Goal: Information Seeking & Learning: Learn about a topic

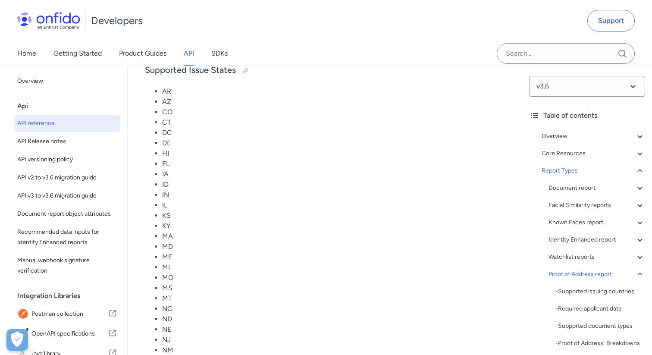
scroll to position [67253, 0]
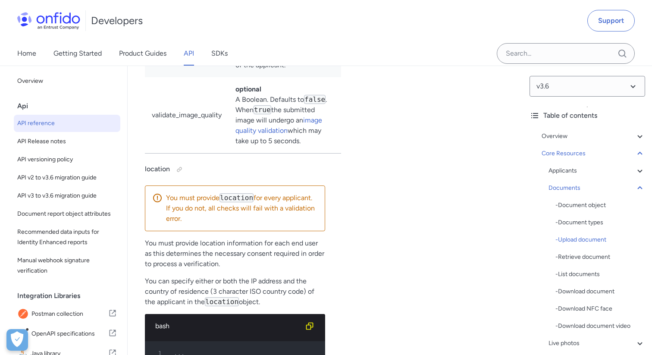
scroll to position [16637, 0]
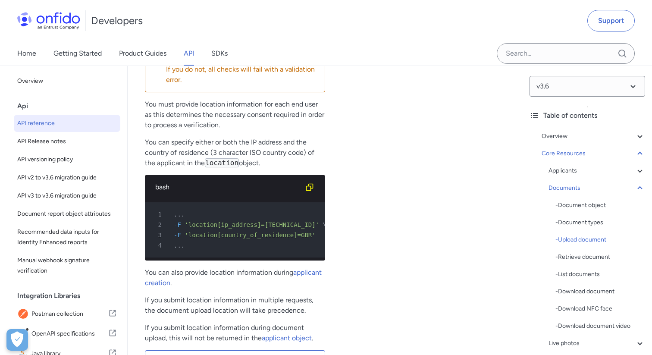
scroll to position [1873, 0]
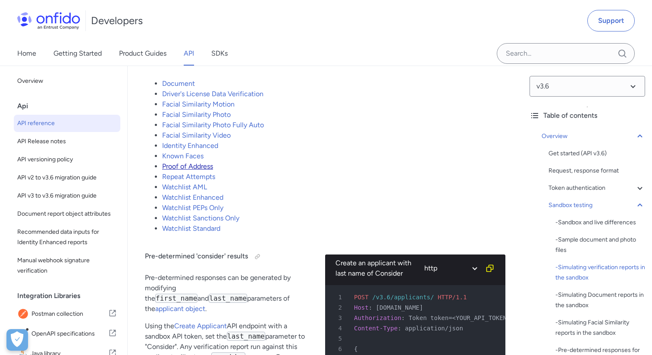
click at [198, 170] on link "Proof of Address" at bounding box center [187, 166] width 51 height 8
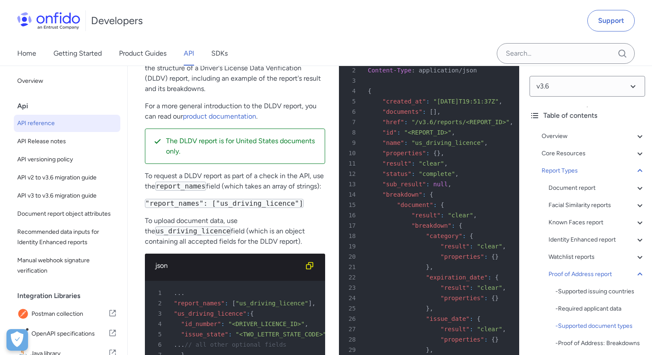
scroll to position [65706, 0]
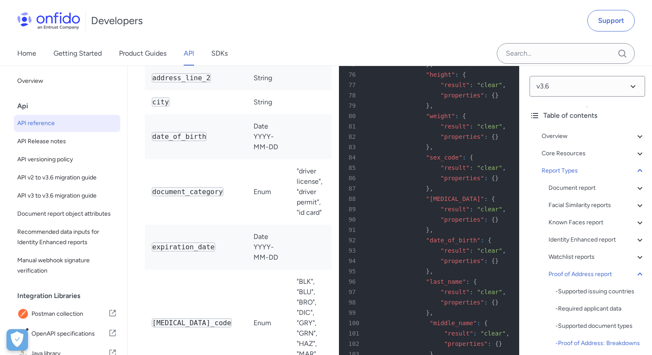
scroll to position [66467, 0]
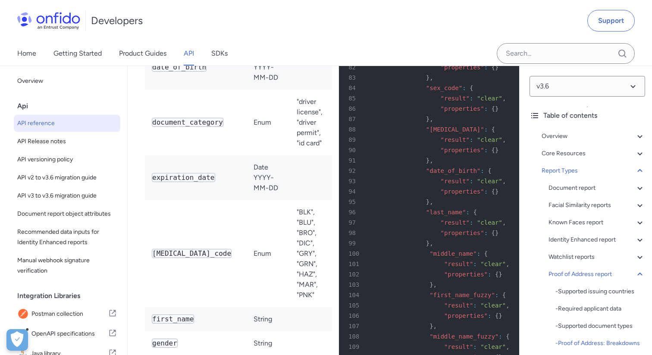
scroll to position [66538, 0]
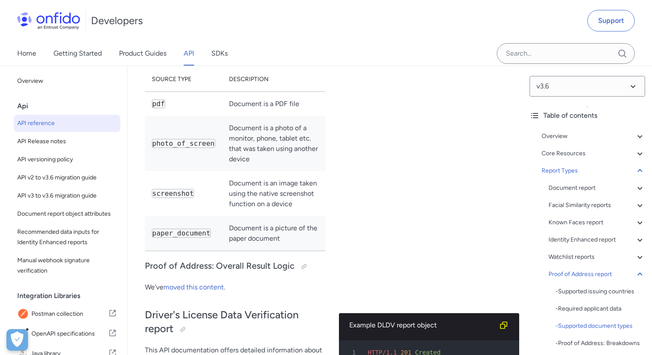
scroll to position [65455, 0]
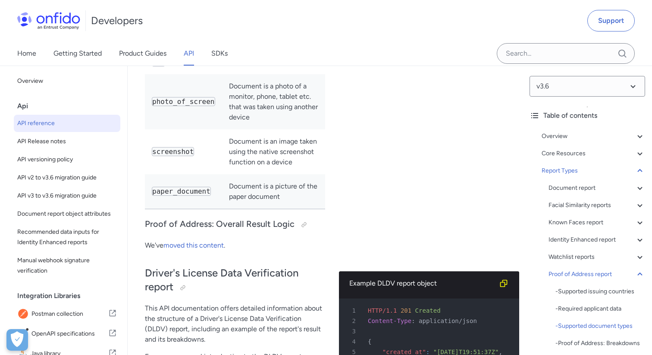
copy code "identity_document_with_address"
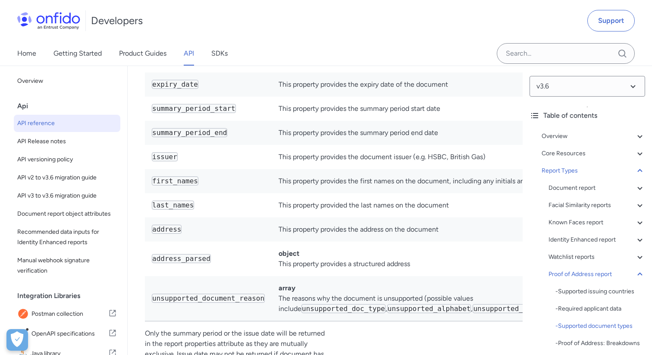
scroll to position [65050, 0]
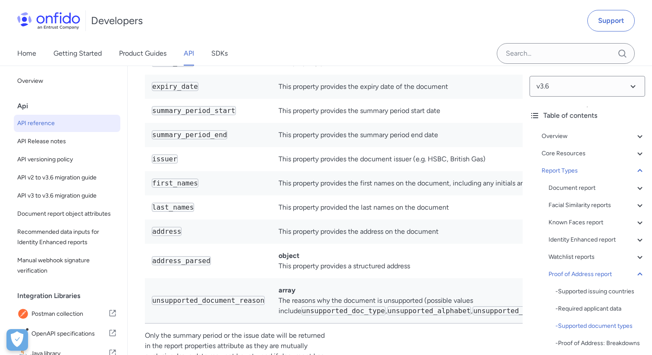
drag, startPoint x: 145, startPoint y: 82, endPoint x: 276, endPoint y: 101, distance: 131.5
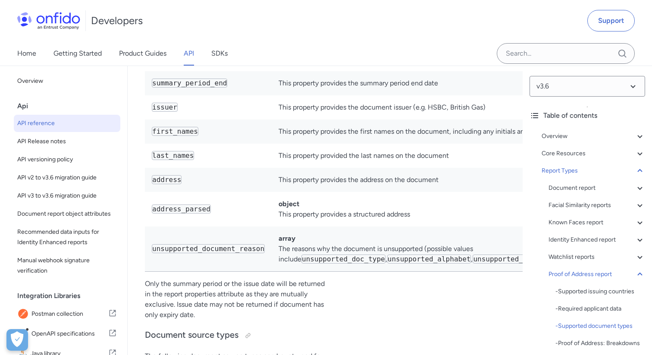
scroll to position [65109, 0]
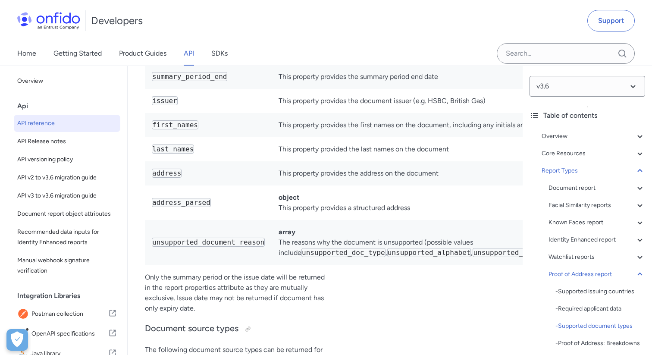
drag, startPoint x: 367, startPoint y: 92, endPoint x: 450, endPoint y: 93, distance: 82.4
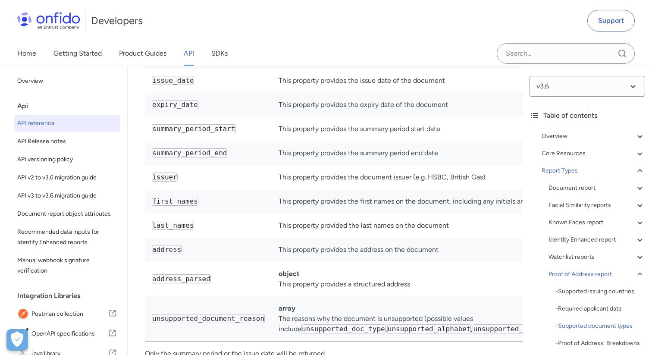
scroll to position [65023, 0]
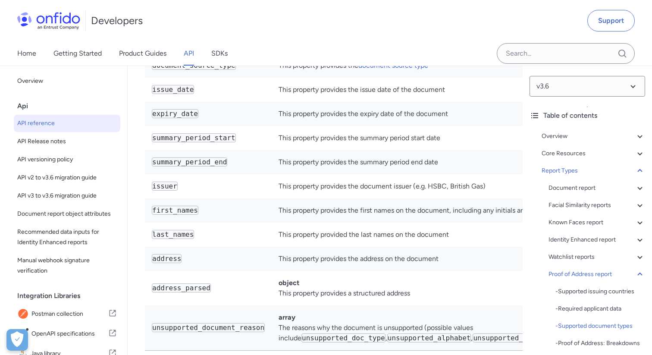
drag, startPoint x: 142, startPoint y: 135, endPoint x: 219, endPoint y: 157, distance: 80.1
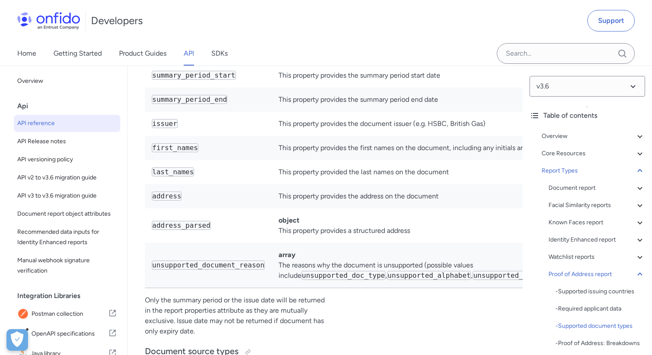
scroll to position [65083, 0]
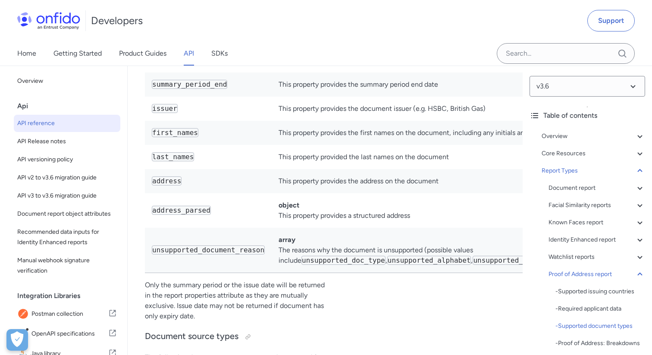
scroll to position [65108, 0]
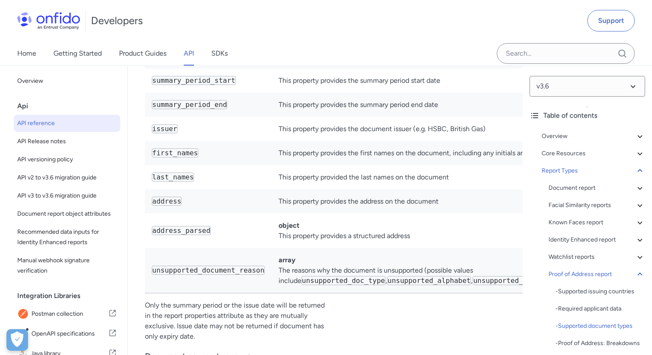
scroll to position [65072, 0]
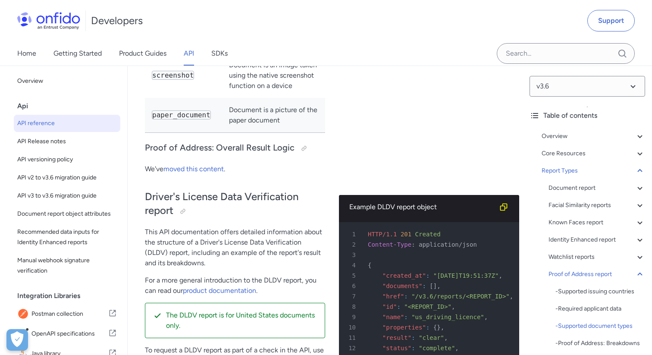
scroll to position [65548, 0]
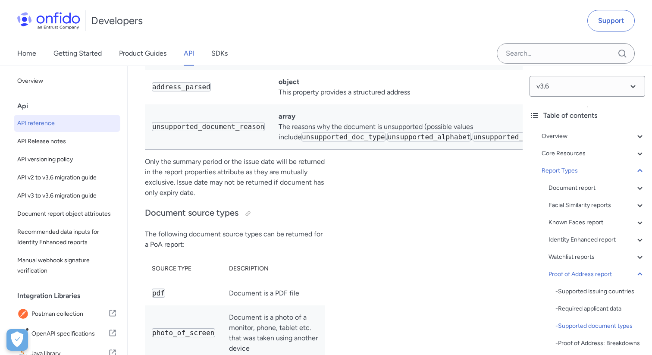
scroll to position [65202, 0]
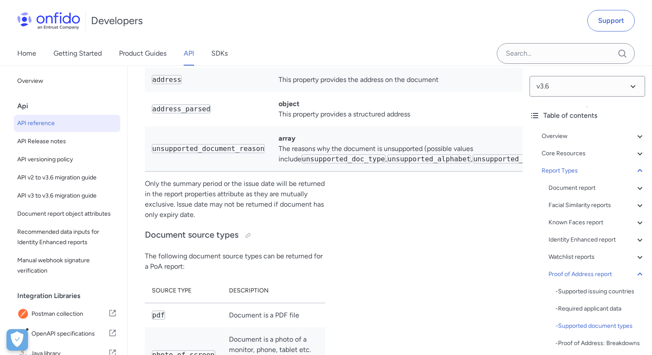
copy code "utility_bill"
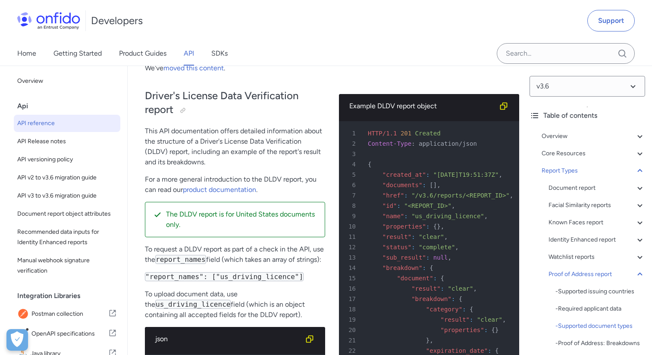
scroll to position [65633, 0]
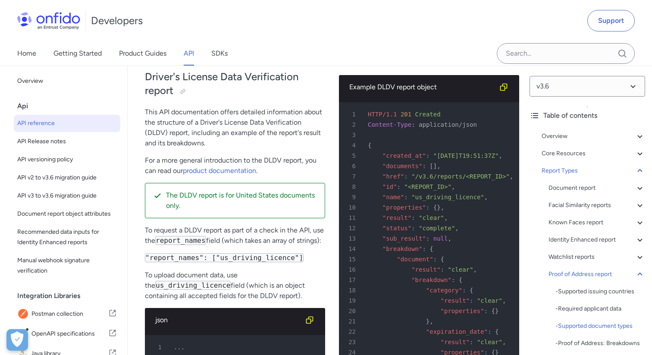
scroll to position [65661, 0]
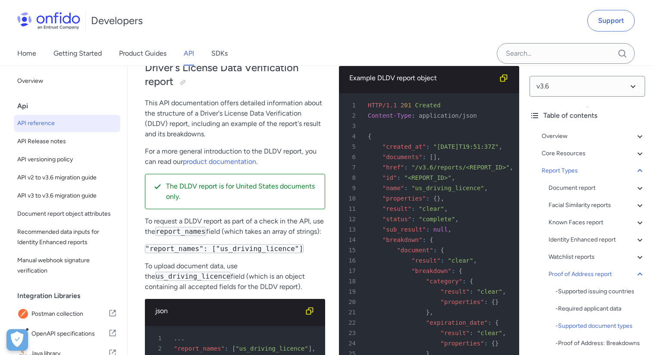
drag, startPoint x: 270, startPoint y: 288, endPoint x: 282, endPoint y: 288, distance: 11.6
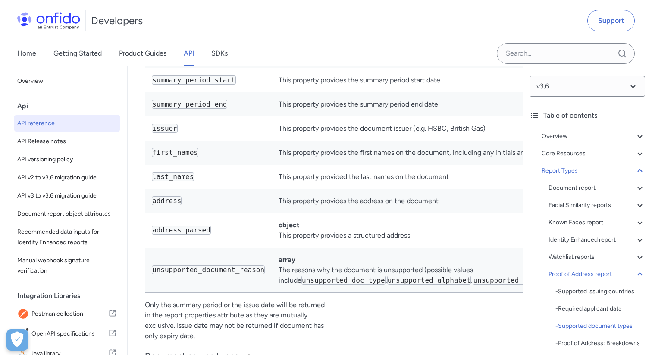
scroll to position [65079, 0]
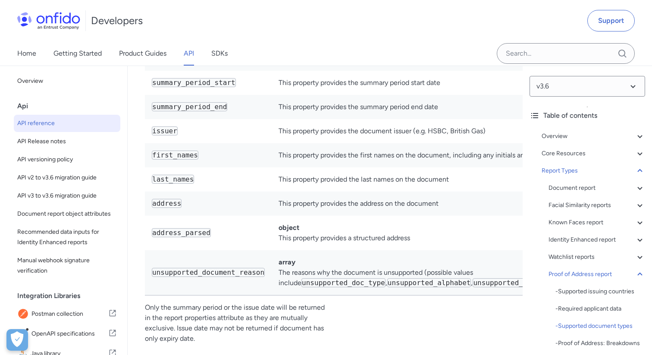
drag, startPoint x: 366, startPoint y: 134, endPoint x: 438, endPoint y: 130, distance: 72.1
drag, startPoint x: 368, startPoint y: 131, endPoint x: 382, endPoint y: 131, distance: 13.4
drag, startPoint x: 386, startPoint y: 179, endPoint x: 370, endPoint y: 172, distance: 18.0
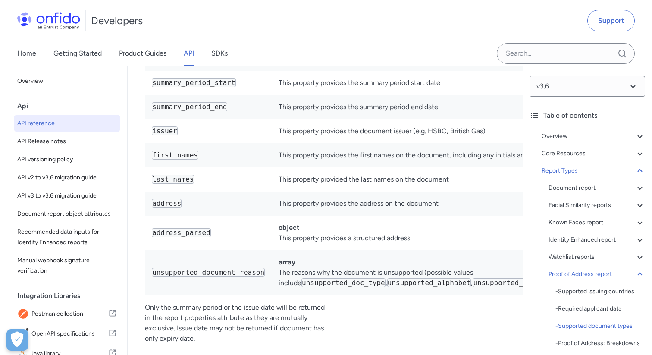
drag, startPoint x: 424, startPoint y: 182, endPoint x: 419, endPoint y: 169, distance: 13.5
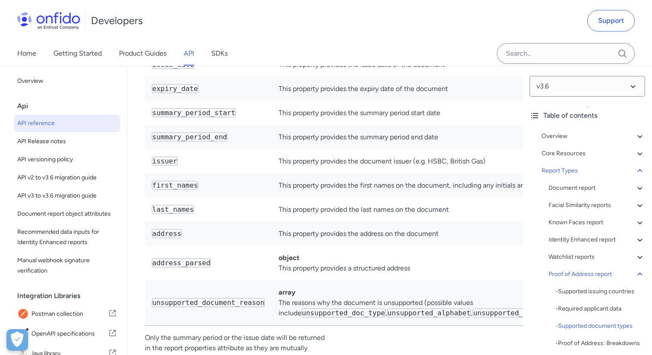
scroll to position [65128, 0]
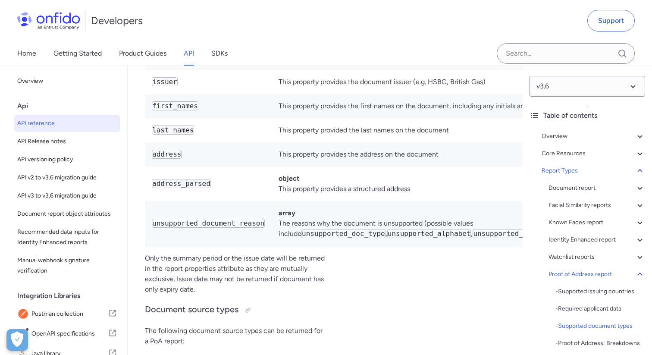
copy code "utility_bill"
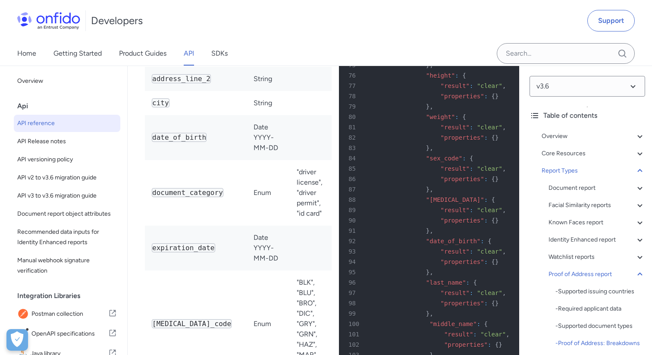
scroll to position [66467, 0]
click at [541, 63] on input "Onfido search input field" at bounding box center [566, 53] width 138 height 21
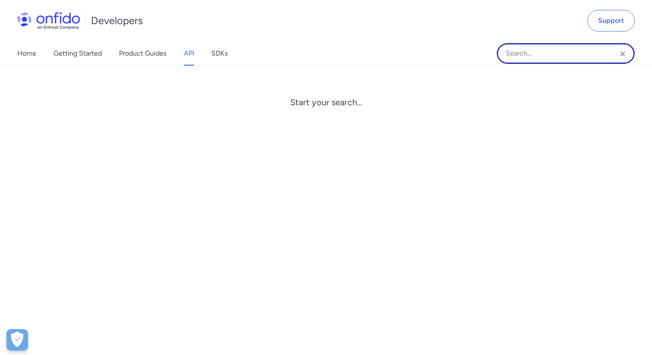
paste input "work_permit"
type input "work_permit"
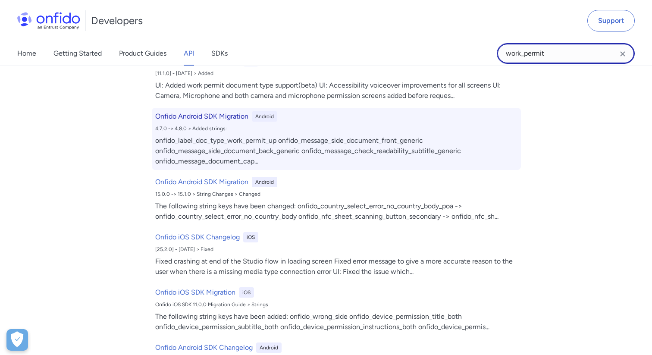
scroll to position [0, 0]
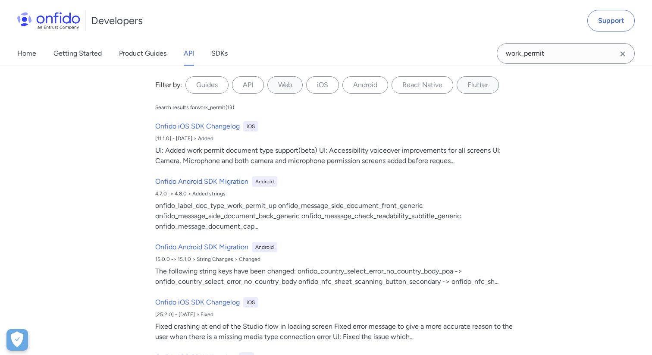
click at [252, 97] on div "Filter by: Guides API Web iOS Android React Native Flutter Filter by..." at bounding box center [329, 86] width 355 height 34
click at [252, 91] on label "API" at bounding box center [248, 84] width 32 height 17
click at [0, 0] on input "API" at bounding box center [0, 0] width 0 height 0
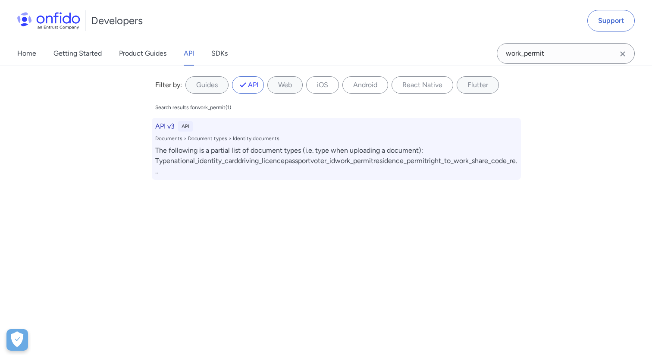
click at [327, 157] on div "The following is a partial list of document types (i.e. type when uploading a d…" at bounding box center [336, 160] width 362 height 31
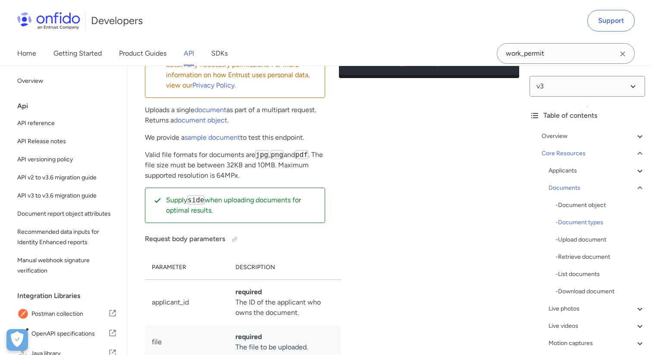
scroll to position [12334, 0]
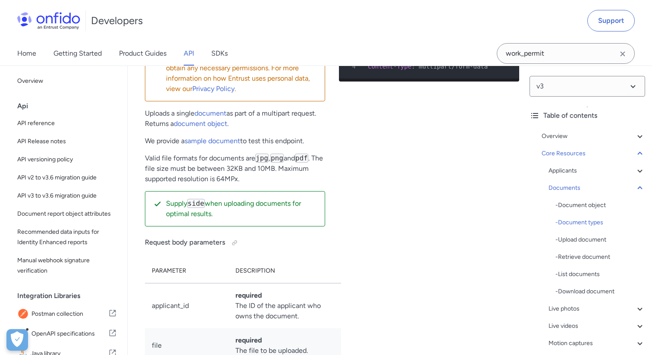
drag, startPoint x: 153, startPoint y: 146, endPoint x: 226, endPoint y: 154, distance: 73.8
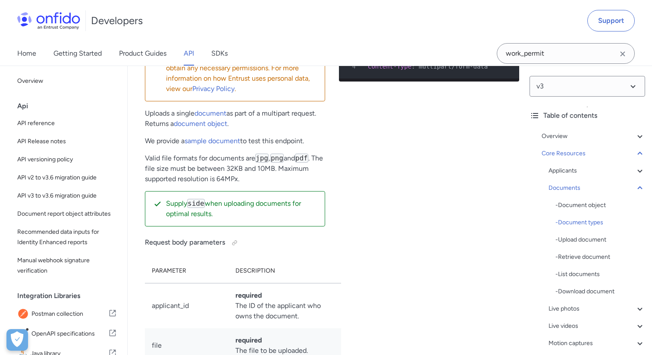
drag, startPoint x: 313, startPoint y: 286, endPoint x: 195, endPoint y: 163, distance: 170.2
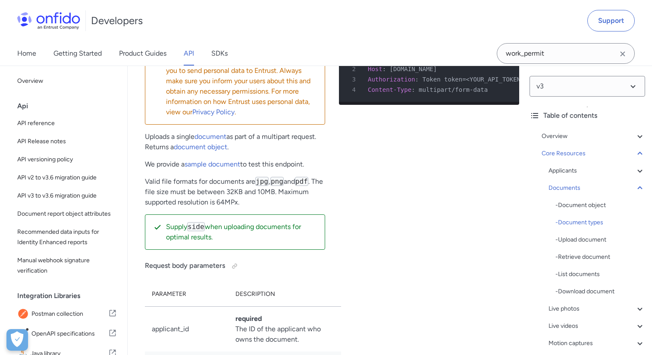
scroll to position [12306, 0]
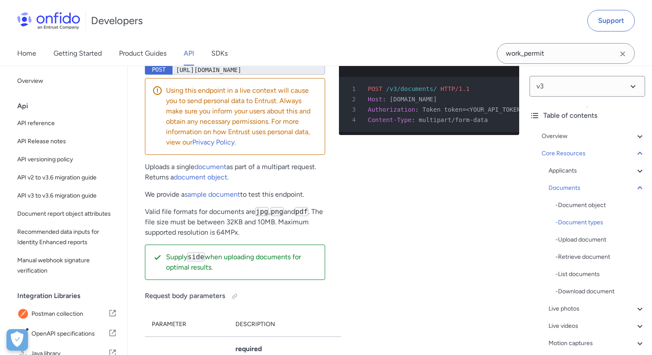
drag, startPoint x: 148, startPoint y: 97, endPoint x: 220, endPoint y: 138, distance: 82.7
